Goal: Information Seeking & Learning: Learn about a topic

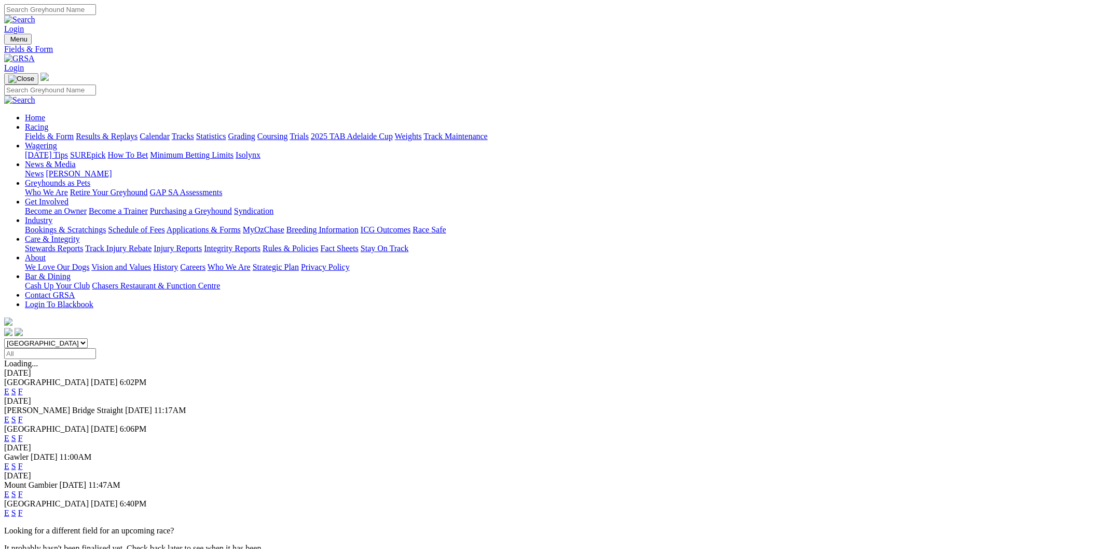
click at [88, 338] on select "South Australia New South Wales Northern Territory Queensland Tasmania Victoria…" at bounding box center [46, 343] width 84 height 10
select select "NSW"
click at [88, 338] on select "South Australia New South Wales Northern Territory Queensland Tasmania Victoria…" at bounding box center [46, 343] width 84 height 10
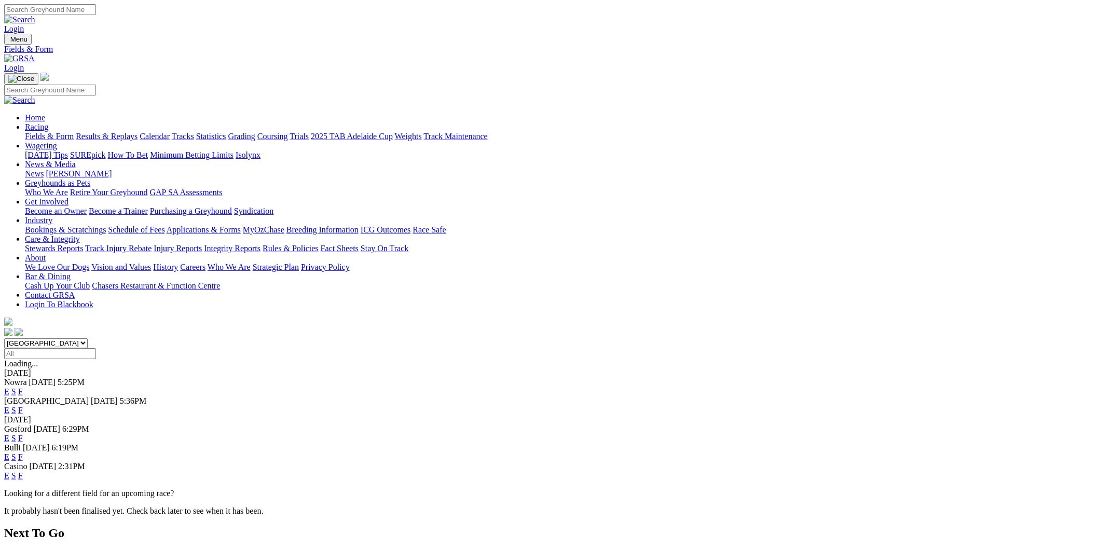
click at [9, 387] on link "E" at bounding box center [6, 391] width 5 height 9
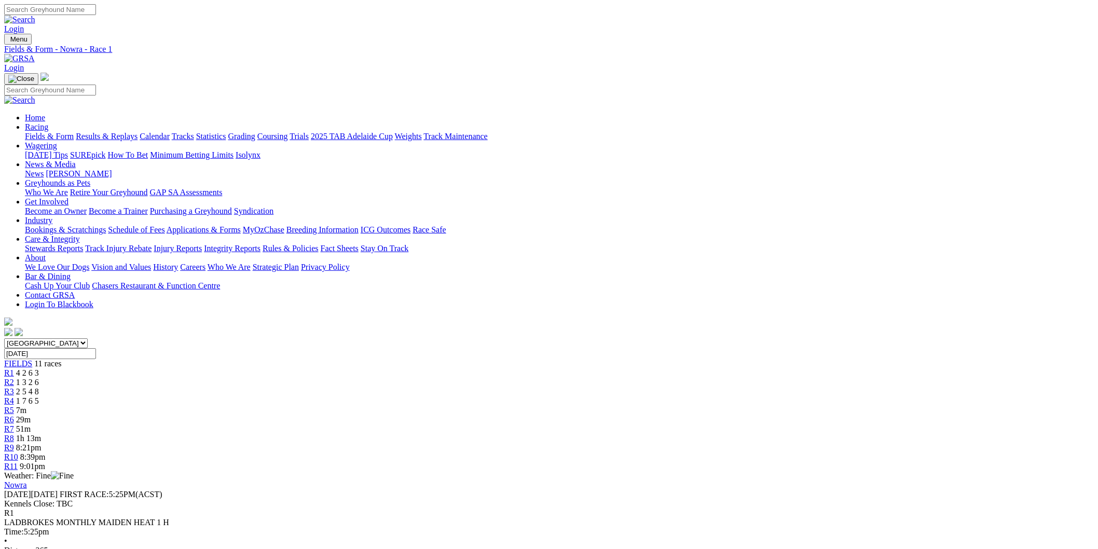
click at [534, 406] on div "R5 7m" at bounding box center [548, 410] width 1089 height 9
click at [31, 415] on span "29m" at bounding box center [23, 419] width 15 height 9
click at [642, 424] on div "R7 50m" at bounding box center [548, 428] width 1089 height 9
click at [14, 415] on link "R6" at bounding box center [9, 419] width 10 height 9
click at [531, 406] on div "R5 4m" at bounding box center [548, 410] width 1089 height 9
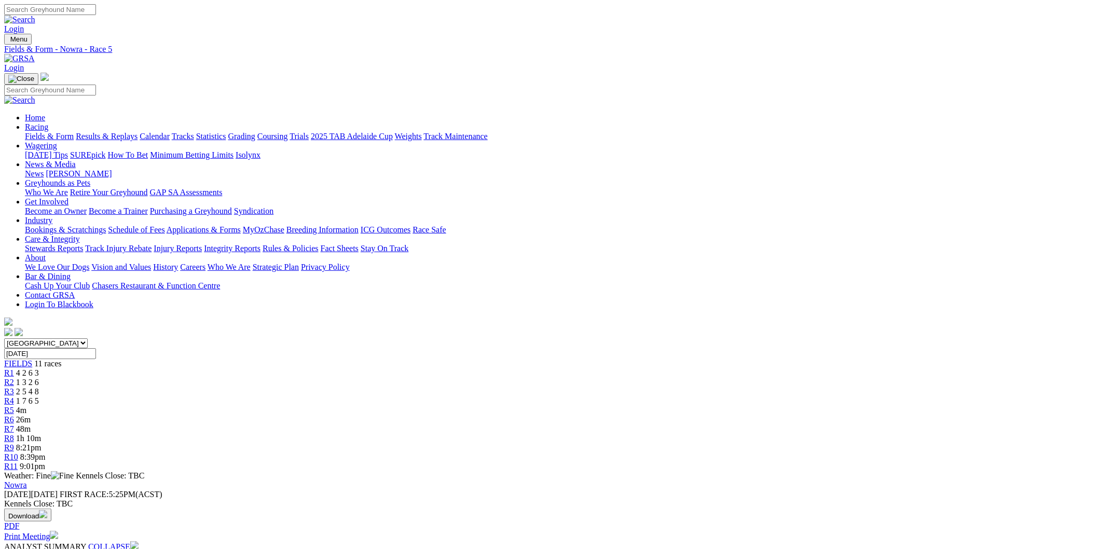
click at [41, 434] on span "1h 10m" at bounding box center [28, 438] width 25 height 9
click at [88, 338] on select "South Australia New South Wales Northern Territory Queensland Tasmania Victoria…" at bounding box center [46, 343] width 84 height 10
select select "SA"
click at [88, 338] on select "South Australia New South Wales Northern Territory Queensland Tasmania Victoria…" at bounding box center [46, 343] width 84 height 10
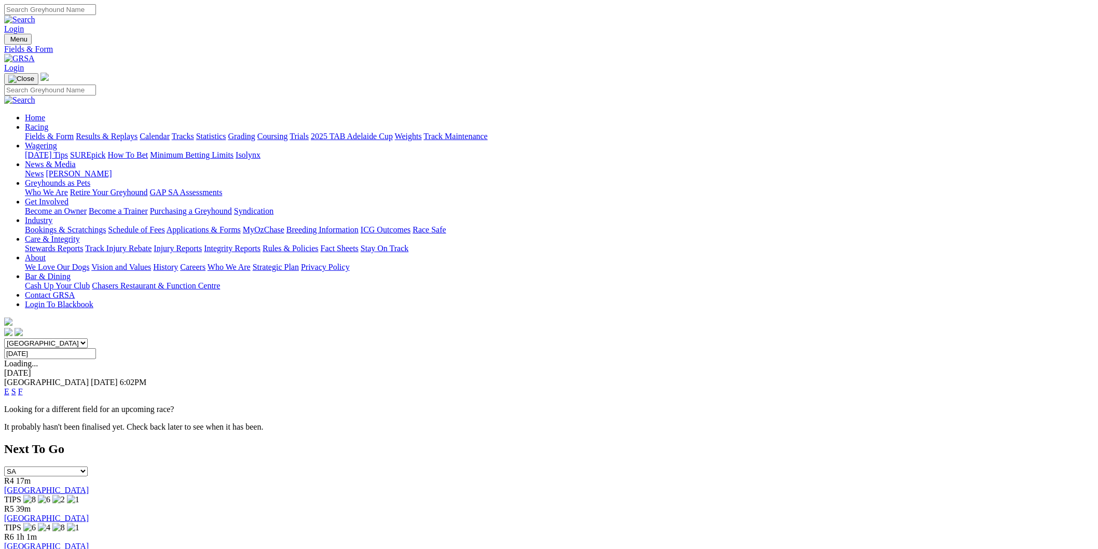
drag, startPoint x: 0, startPoint y: 0, endPoint x: 429, endPoint y: 132, distance: 448.9
click at [88, 338] on select "South Australia New South Wales Northern Territory Queensland Tasmania Victoria…" at bounding box center [46, 343] width 84 height 10
select select "NSW"
click at [88, 338] on select "South Australia New South Wales Northern Territory Queensland Tasmania Victoria…" at bounding box center [46, 343] width 84 height 10
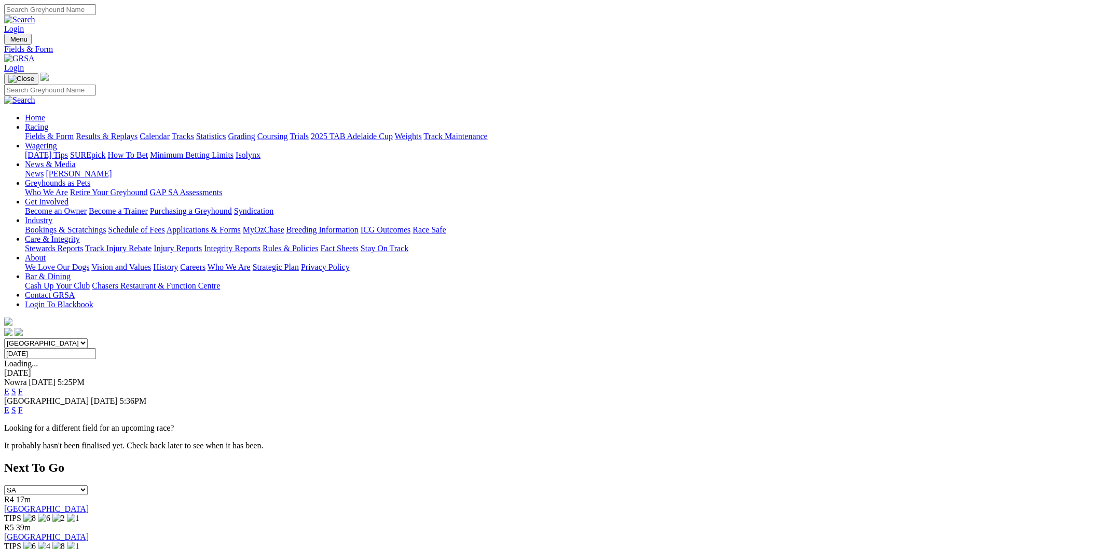
click at [9, 406] on link "E" at bounding box center [6, 410] width 5 height 9
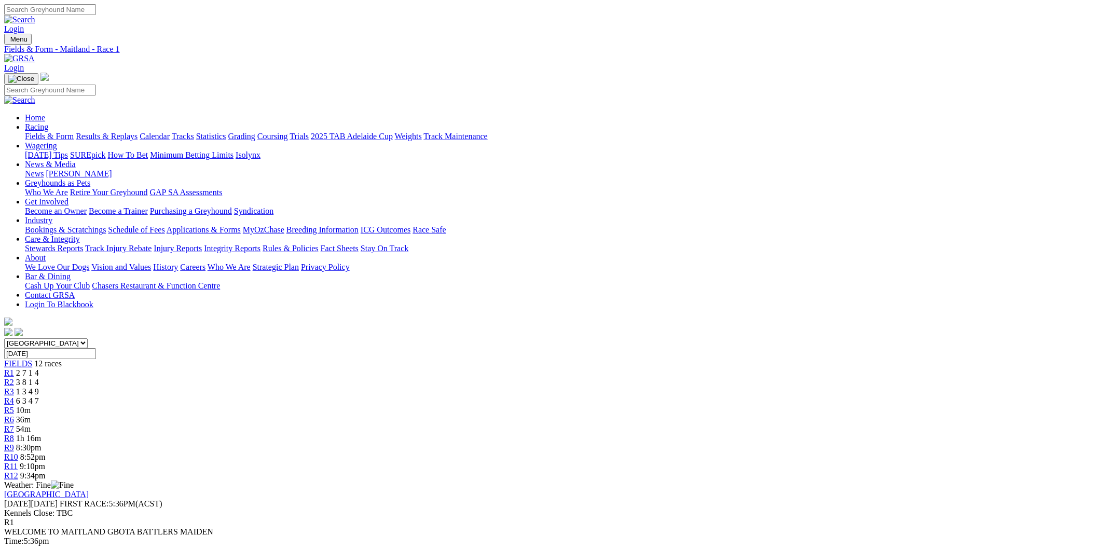
click at [14, 406] on link "R5" at bounding box center [9, 410] width 10 height 9
click at [535, 415] on div "R6 36m" at bounding box center [548, 419] width 1089 height 9
click at [14, 424] on link "R7" at bounding box center [9, 428] width 10 height 9
click at [14, 434] on link "R8" at bounding box center [9, 438] width 10 height 9
